Goal: Find specific page/section: Find specific page/section

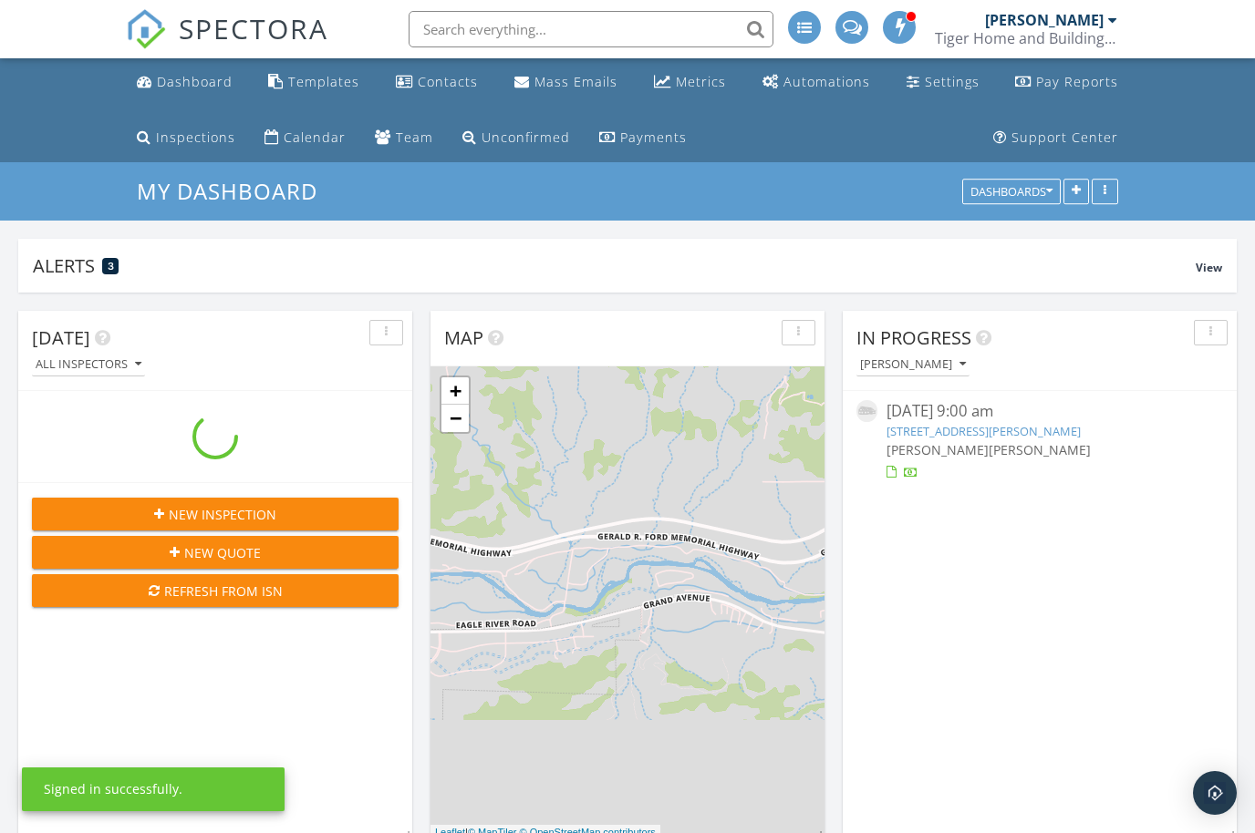
click at [505, 26] on input "text" at bounding box center [591, 29] width 365 height 36
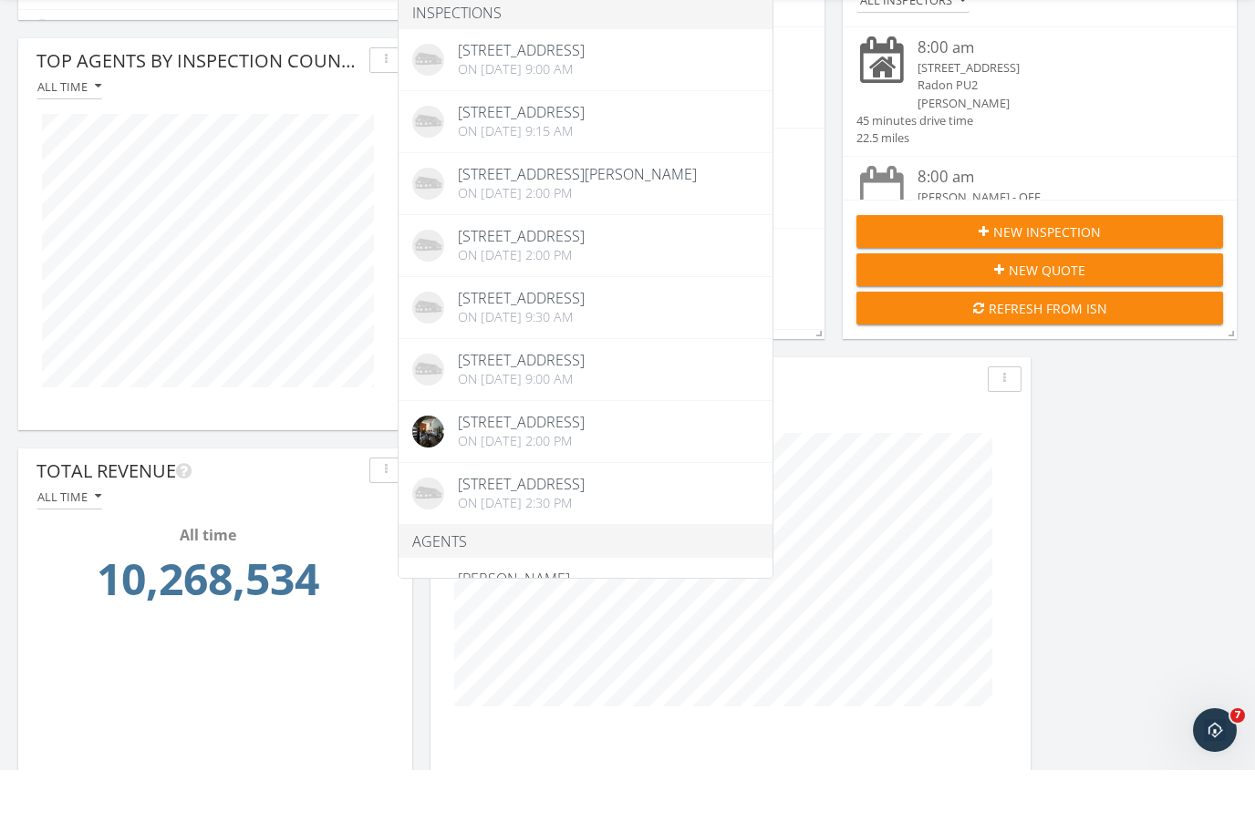
type input "95 eagle"
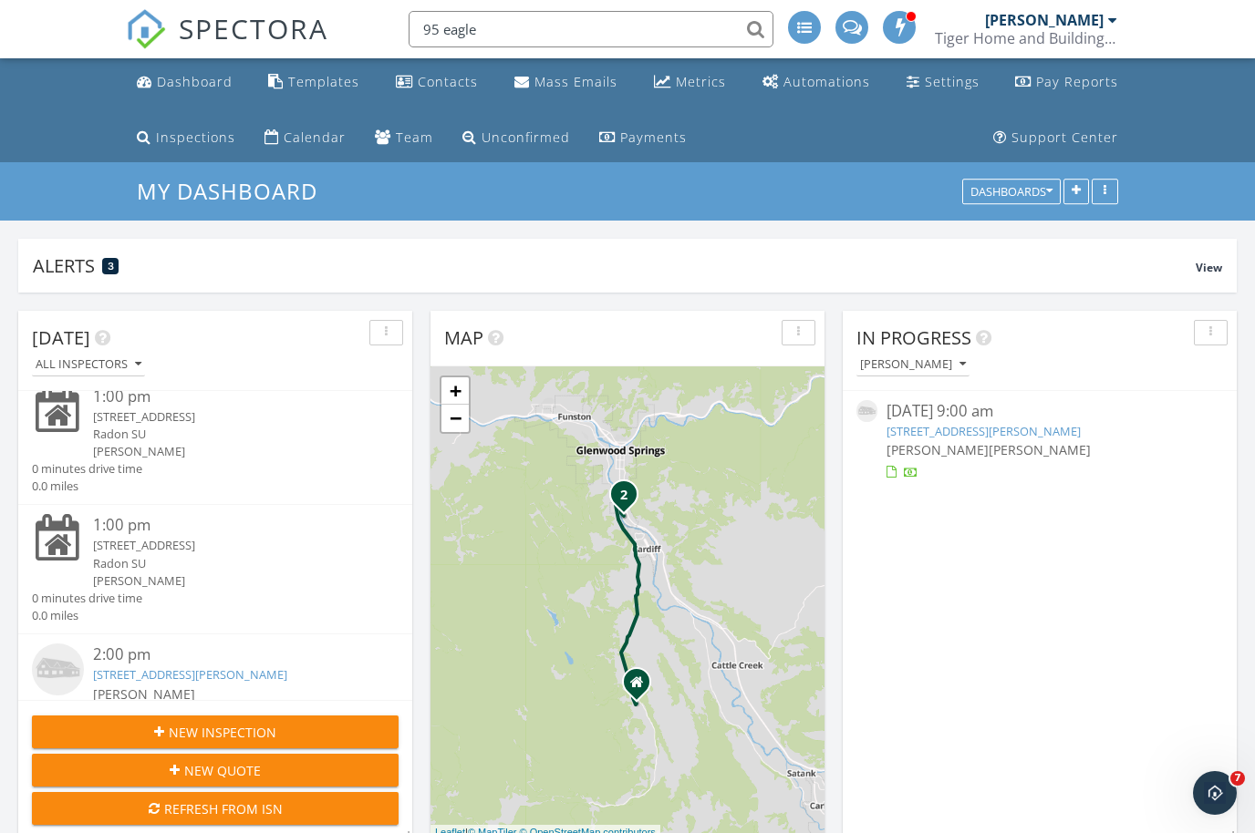
drag, startPoint x: 331, startPoint y: 832, endPoint x: 367, endPoint y: 571, distance: 263.3
click at [361, 575] on div "Today All Inspectors 8:00 am 102 Rocky Run Ln, Silverthorne, CO 80498 Radon PU2…" at bounding box center [215, 575] width 394 height 529
click at [447, 86] on div "Contacts" at bounding box center [448, 81] width 60 height 17
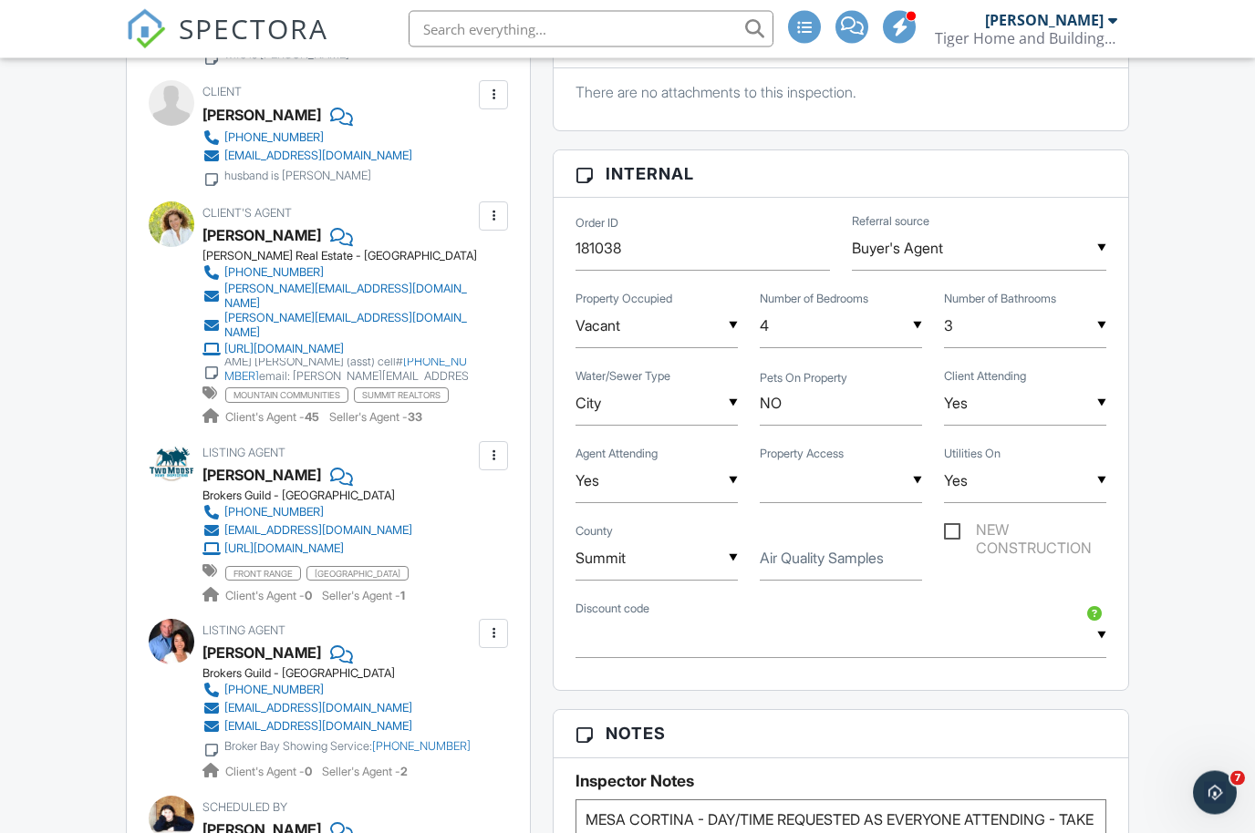
scroll to position [1048, 0]
click at [494, 449] on div at bounding box center [493, 456] width 18 height 18
click at [462, 493] on li "Edit" at bounding box center [450, 512] width 93 height 46
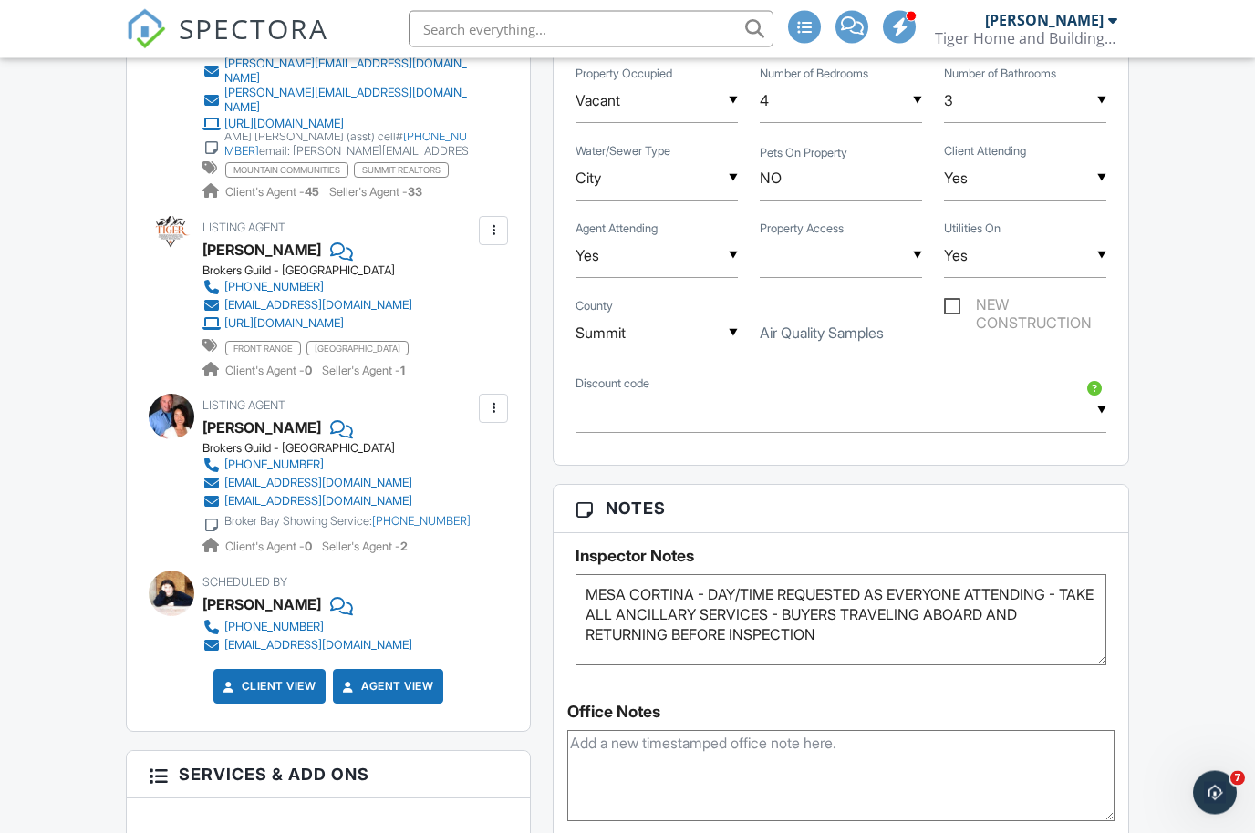
scroll to position [1273, 0]
click at [169, 222] on div at bounding box center [172, 239] width 46 height 46
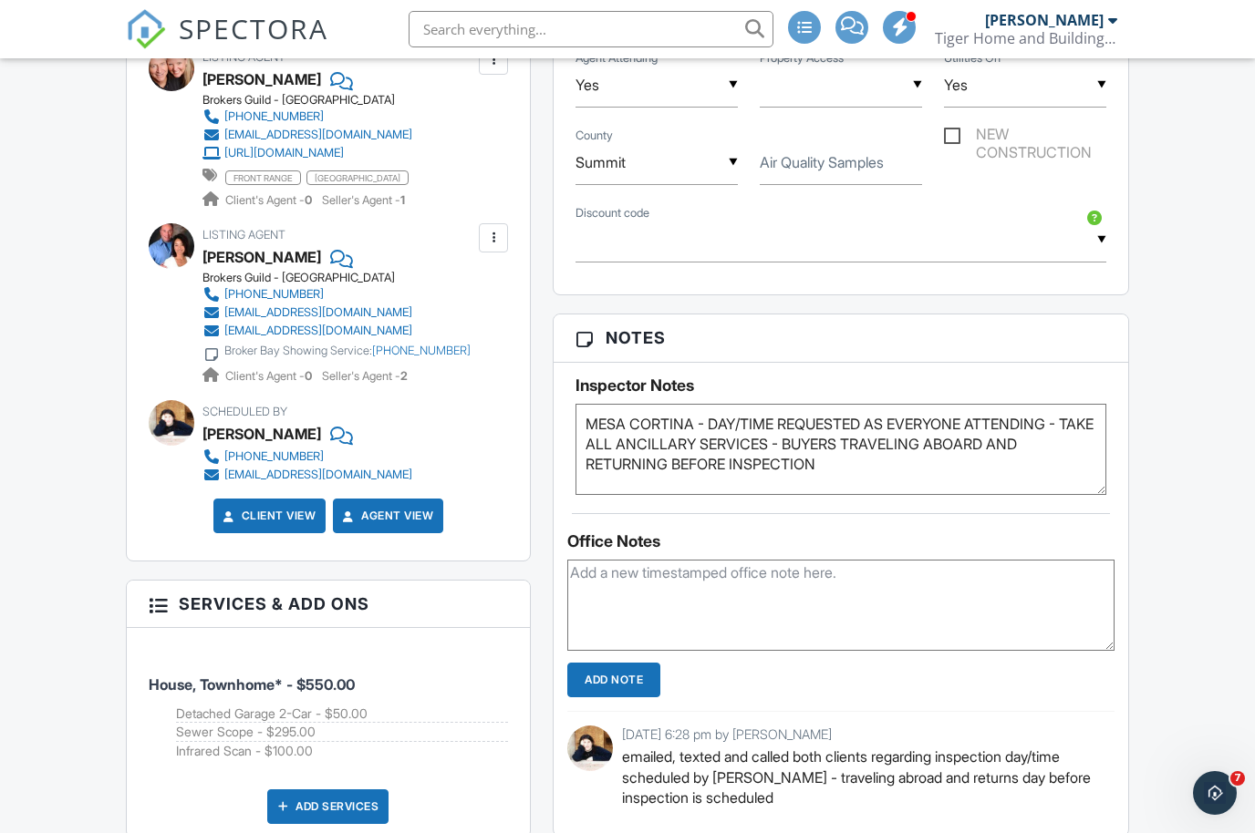
scroll to position [1108, 0]
